Goal: Download file/media

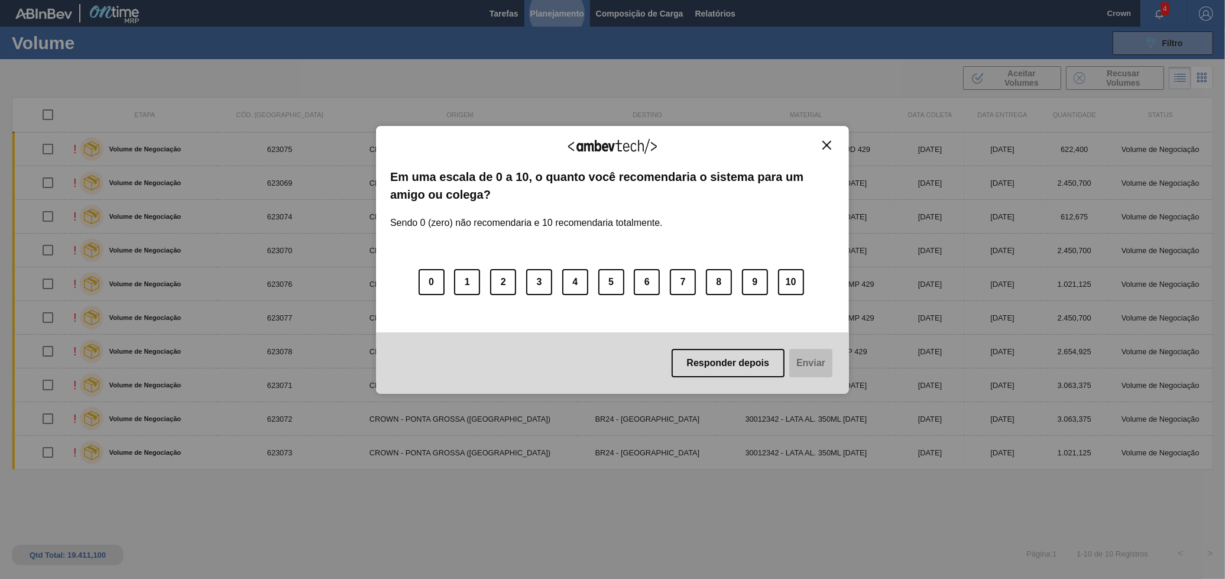
click at [835, 138] on div "Agradecemos seu feedback! Em uma escala de 0 a 10, o quanto você recomendaria o…" at bounding box center [612, 260] width 473 height 268
click at [831, 141] on button "Close" at bounding box center [827, 145] width 16 height 10
click at [827, 151] on div "Agradecemos seu feedback!" at bounding box center [612, 154] width 445 height 28
click at [828, 146] on img "Close" at bounding box center [826, 145] width 9 height 9
click at [816, 148] on div "Agradecemos seu feedback!" at bounding box center [612, 154] width 445 height 28
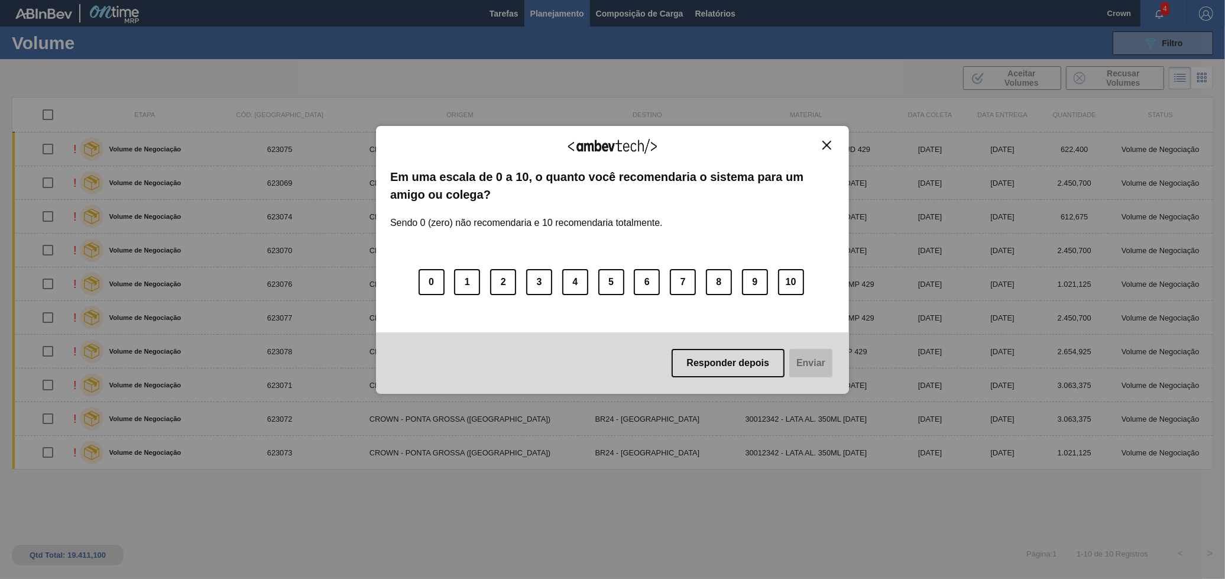
click at [821, 148] on button "Close" at bounding box center [827, 145] width 16 height 10
click at [827, 158] on div "Agradecemos seu feedback!" at bounding box center [612, 154] width 445 height 28
click at [830, 147] on img "Close" at bounding box center [826, 145] width 9 height 9
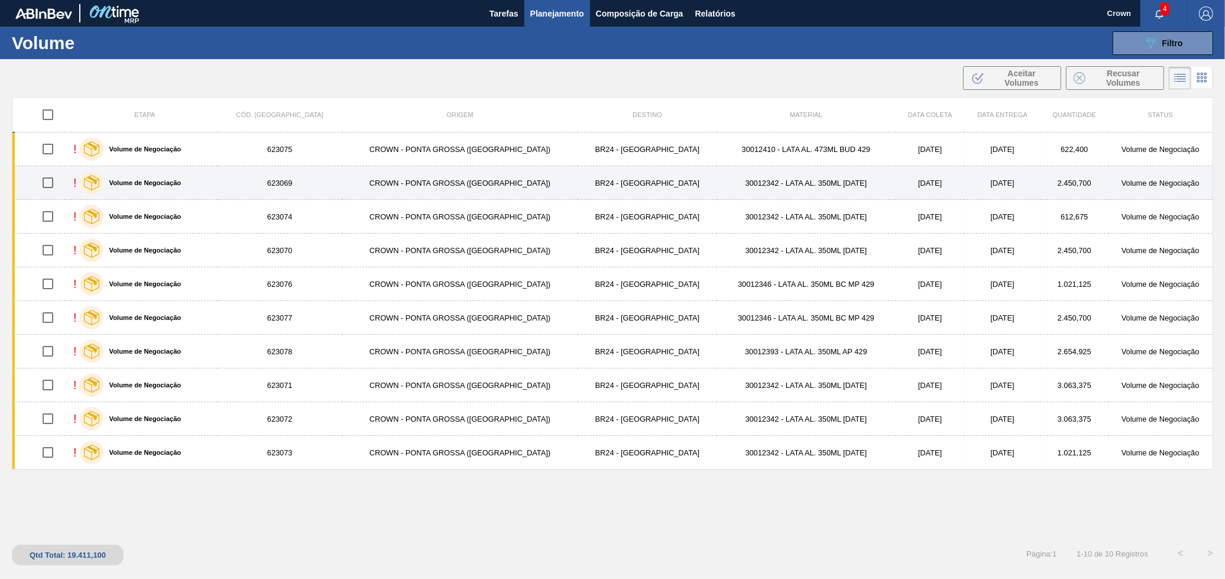
click at [1042, 190] on td "2.450,700" at bounding box center [1074, 183] width 67 height 34
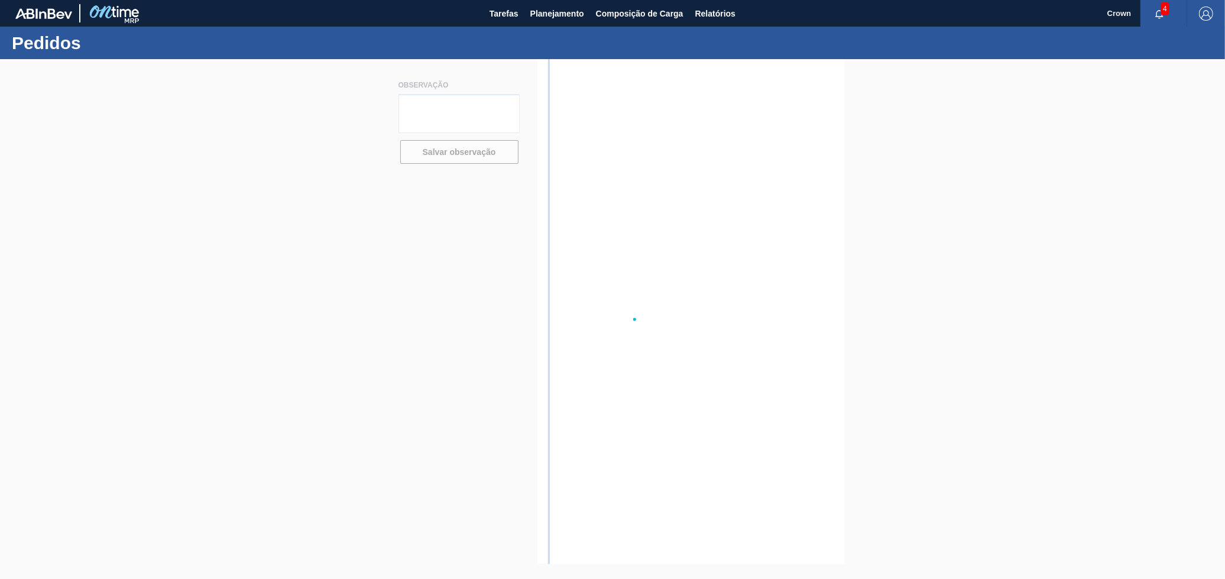
drag, startPoint x: 1042, startPoint y: 190, endPoint x: 1045, endPoint y: 183, distance: 7.4
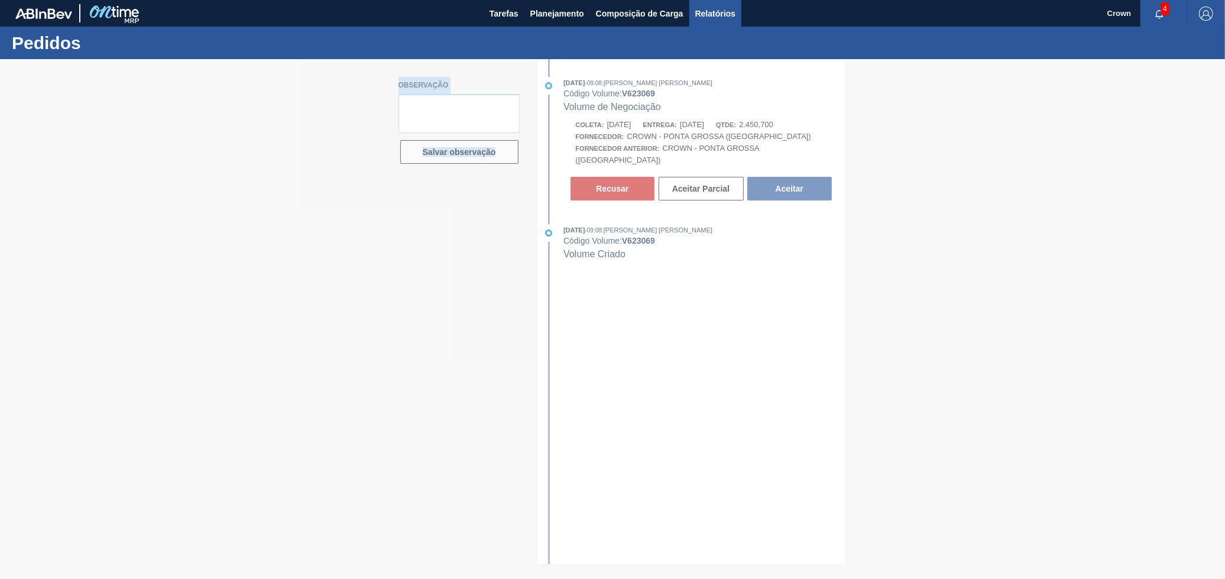
click at [694, 20] on button "Relatórios" at bounding box center [715, 13] width 52 height 27
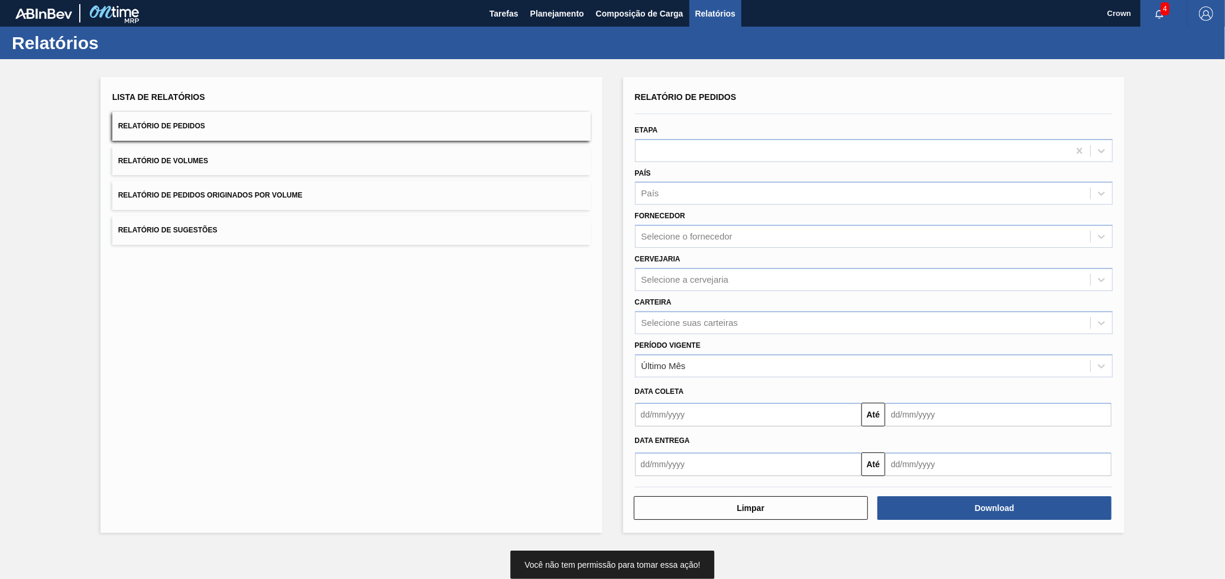
click at [389, 163] on button "Relatório de Volumes" at bounding box center [351, 161] width 478 height 29
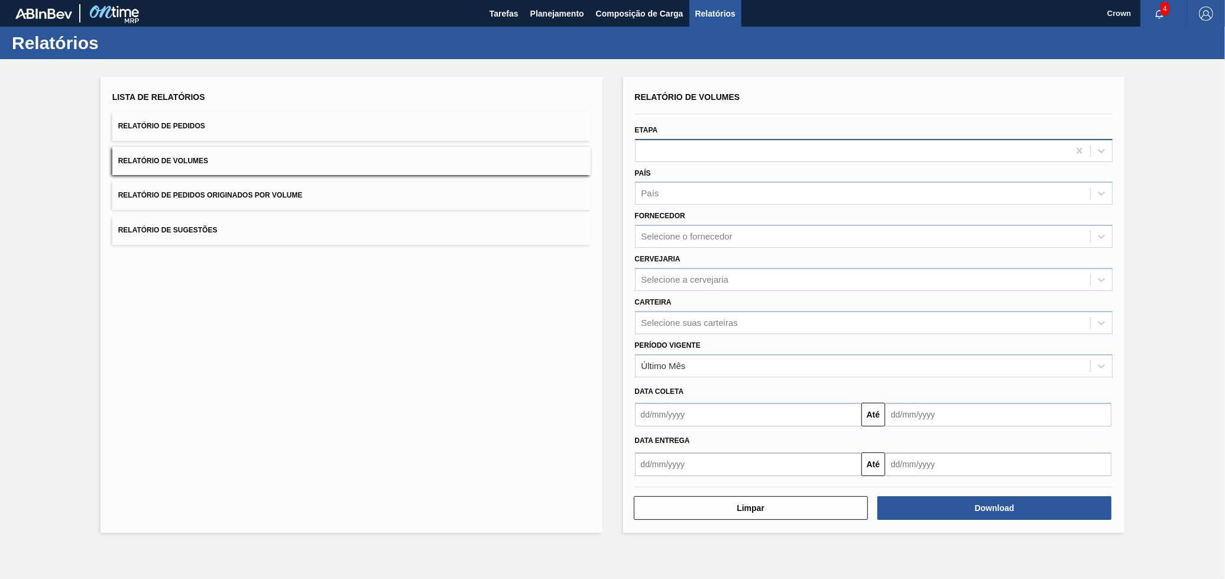
click at [684, 148] on div at bounding box center [853, 150] width 434 height 17
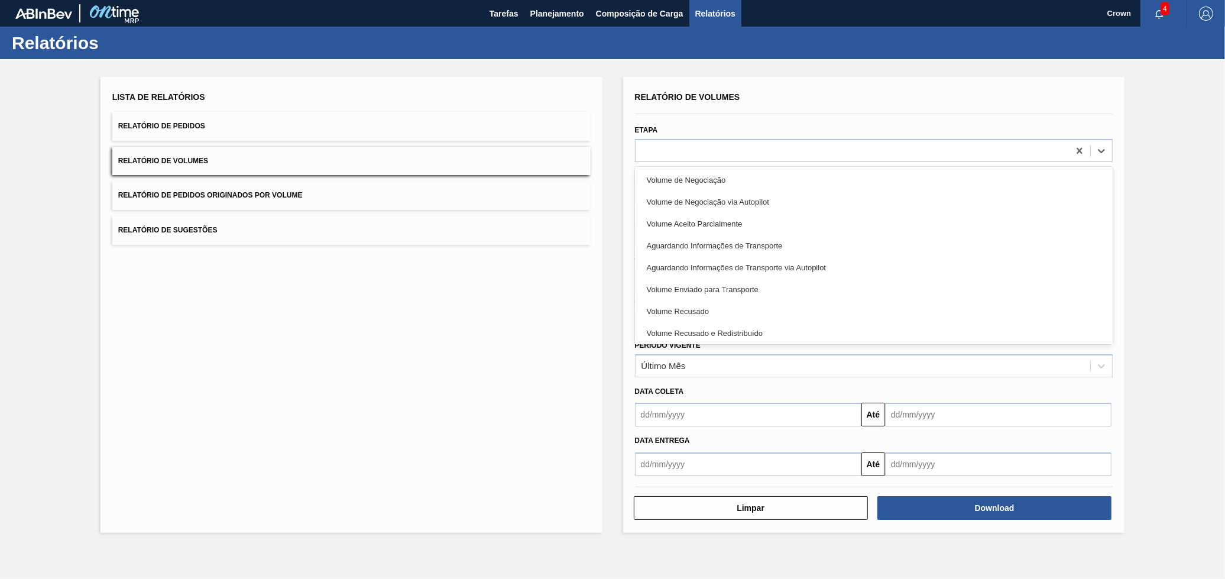
drag, startPoint x: 500, startPoint y: 381, endPoint x: 514, endPoint y: 385, distance: 14.8
click at [503, 381] on div "Lista de Relatórios Relatório de Pedidos Relatório de Volumes Relatório de Pedi…" at bounding box center [352, 305] width 502 height 456
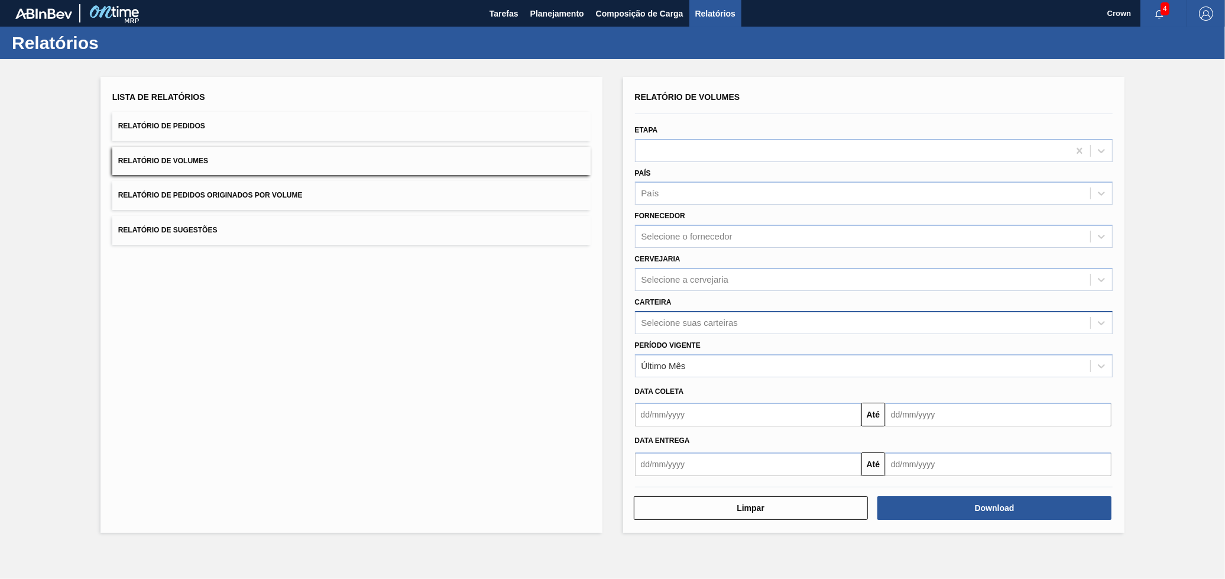
click at [702, 323] on div "Selecione suas carteiras" at bounding box center [689, 322] width 96 height 10
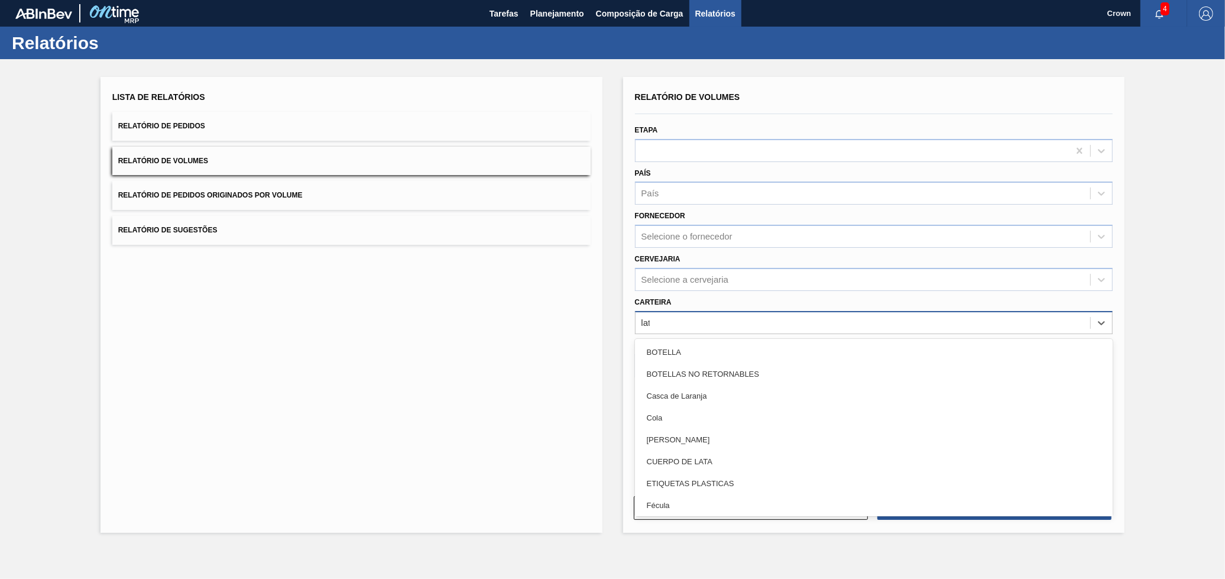
type input "lata"
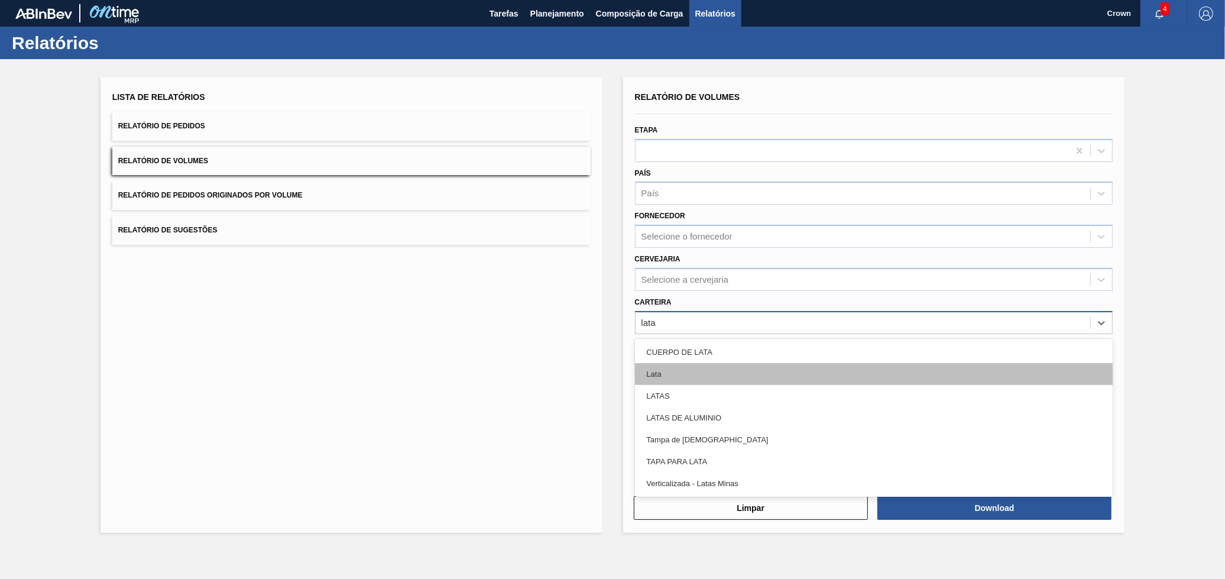
click at [727, 374] on div "Lata" at bounding box center [874, 374] width 478 height 22
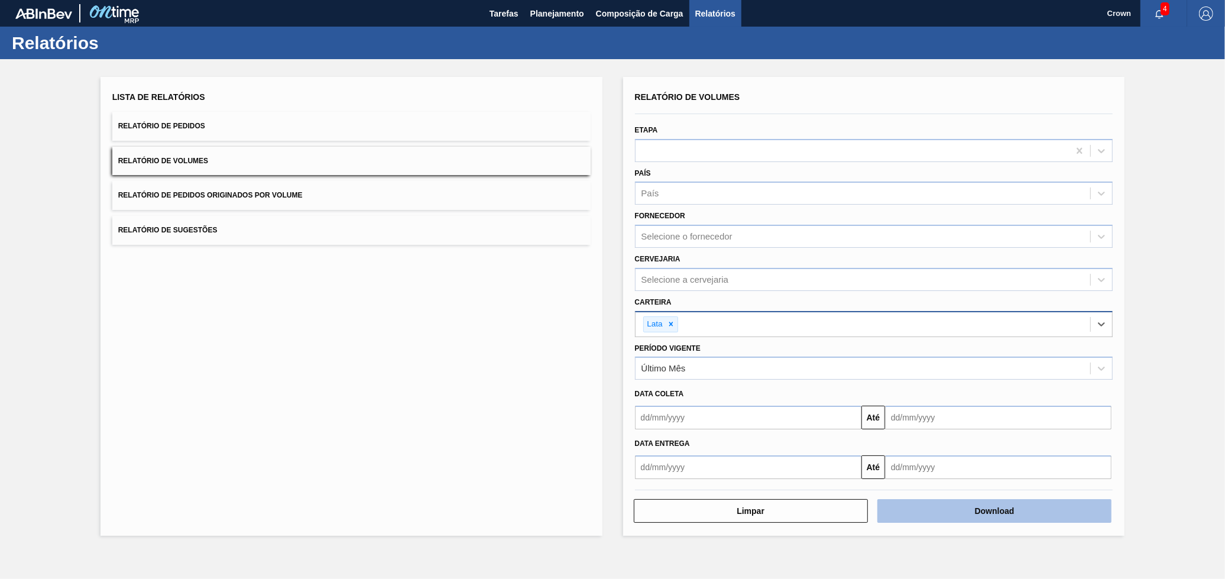
click at [973, 505] on button "Download" at bounding box center [994, 511] width 234 height 24
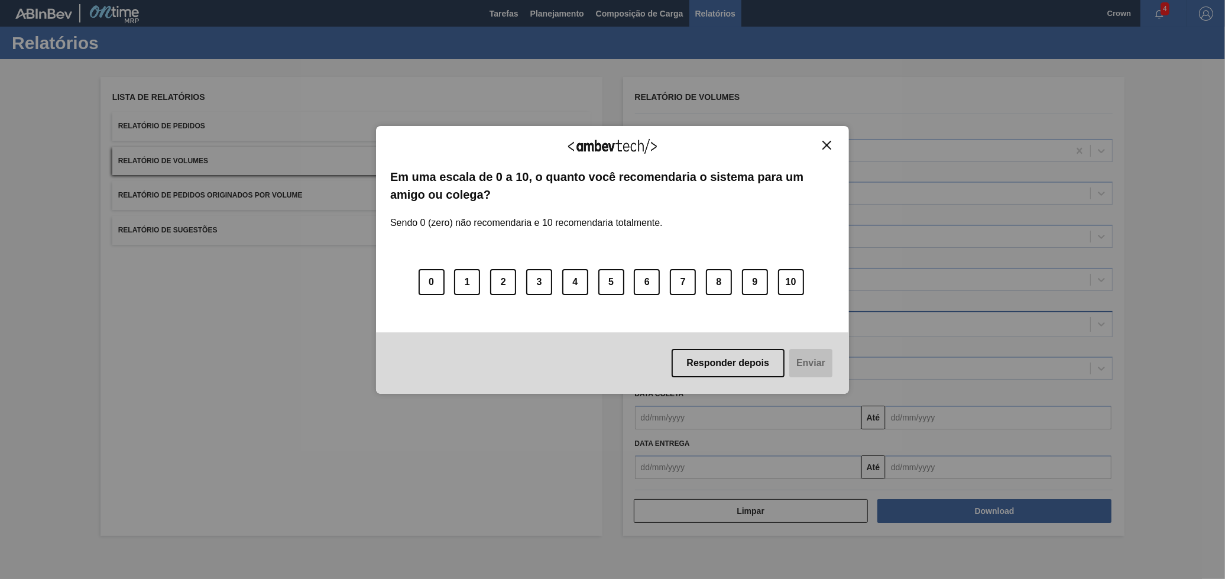
click at [829, 144] on img "Close" at bounding box center [826, 145] width 9 height 9
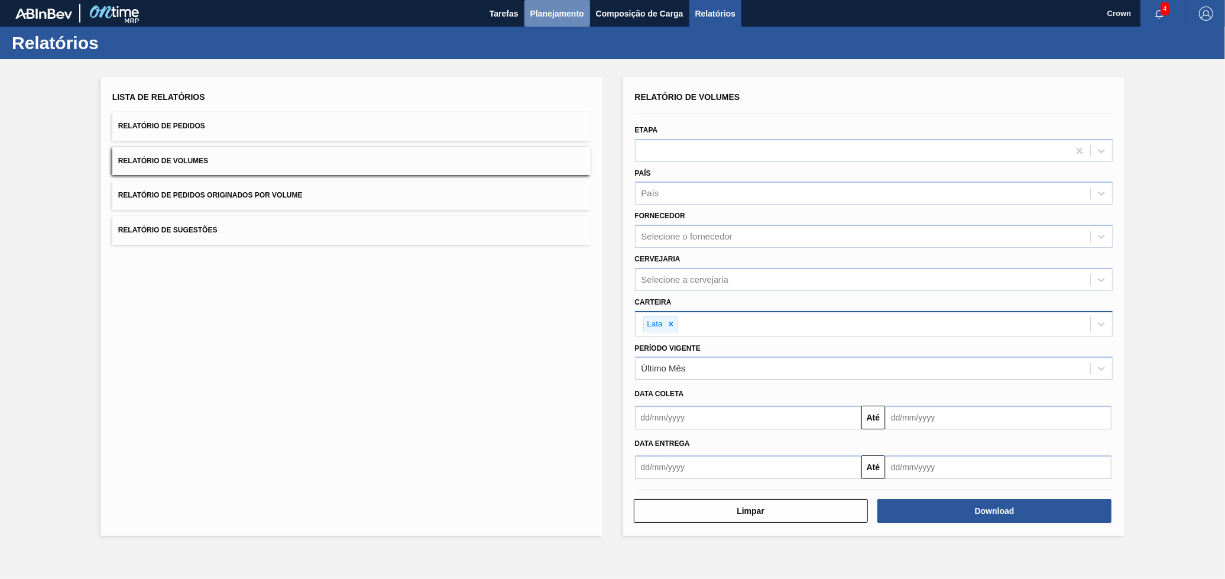
click at [573, 14] on span "Planejamento" at bounding box center [557, 14] width 54 height 14
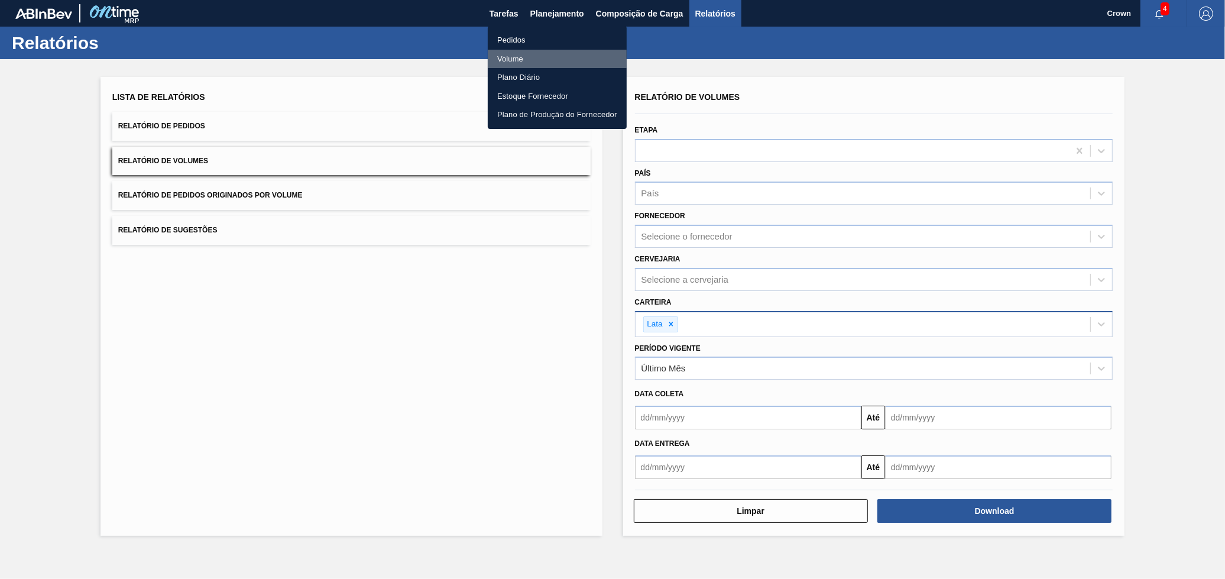
click at [553, 59] on li "Volume" at bounding box center [557, 59] width 139 height 19
